Goal: Task Accomplishment & Management: Complete application form

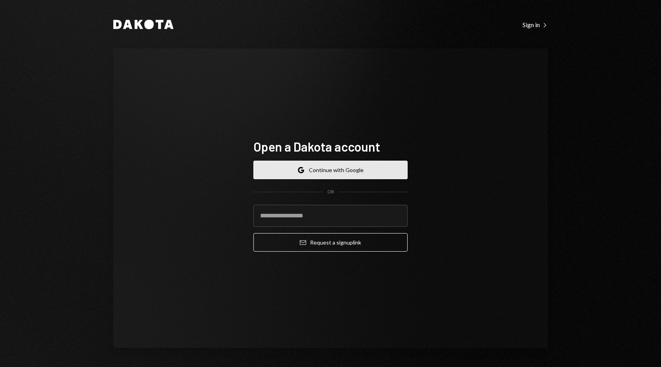
click at [326, 177] on button "Google Continue with Google" at bounding box center [330, 169] width 154 height 18
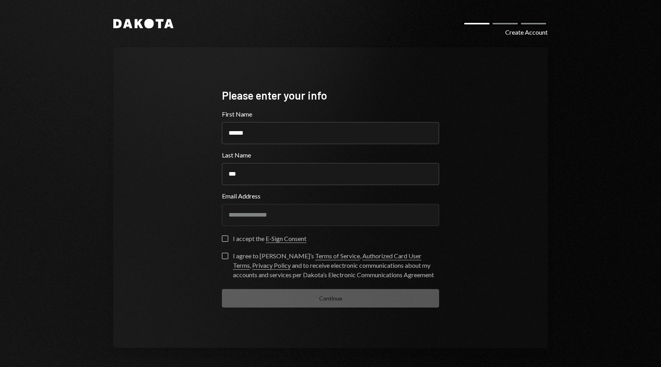
click at [224, 235] on button "I accept the E-Sign Consent" at bounding box center [225, 238] width 6 height 6
click at [223, 258] on button "I agree to Dakota’s Terms of Service , Authorized Card User Terms , Privacy Pol…" at bounding box center [225, 256] width 6 height 6
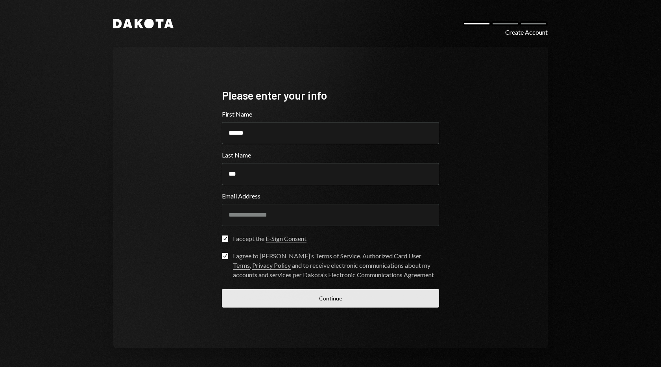
click at [248, 297] on button "Continue" at bounding box center [330, 298] width 217 height 18
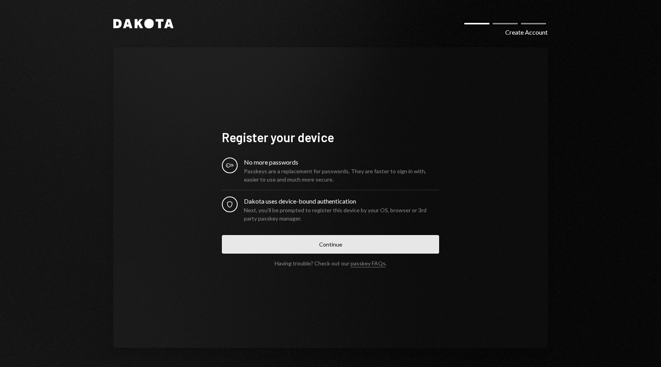
click at [315, 243] on button "Continue" at bounding box center [330, 244] width 217 height 18
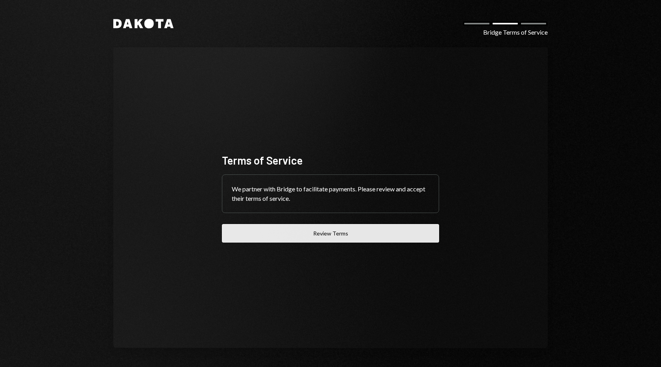
click at [341, 230] on button "Review Terms" at bounding box center [330, 233] width 217 height 18
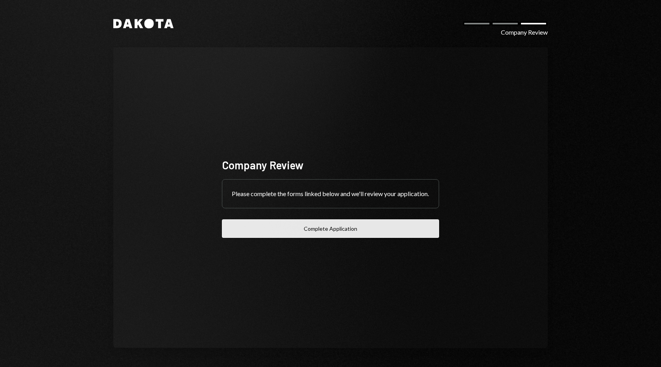
click at [340, 237] on button "Complete Application" at bounding box center [330, 228] width 217 height 18
